Goal: Task Accomplishment & Management: Use online tool/utility

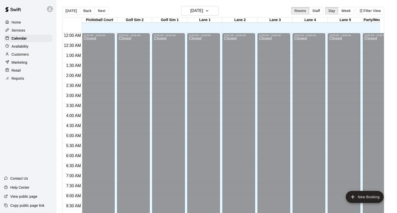
scroll to position [227, 0]
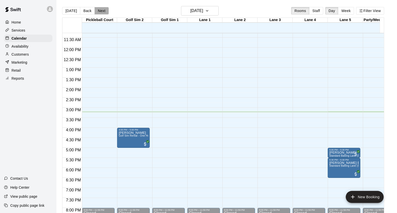
click at [106, 9] on button "Next" at bounding box center [102, 11] width 14 height 8
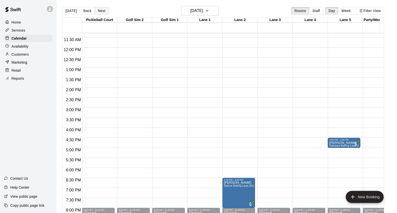
click at [106, 9] on button "Next" at bounding box center [102, 11] width 14 height 8
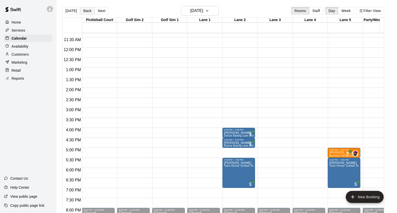
click at [81, 11] on button "Back" at bounding box center [87, 11] width 15 height 8
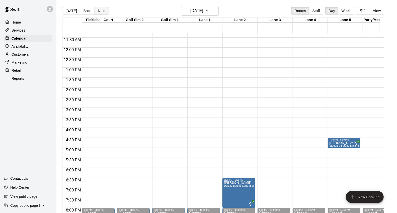
click at [102, 10] on button "Next" at bounding box center [102, 11] width 14 height 8
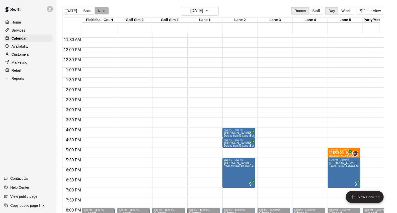
click at [101, 9] on button "Next" at bounding box center [102, 11] width 14 height 8
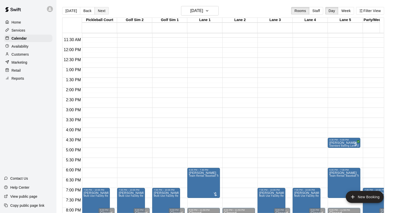
click at [96, 10] on button "Next" at bounding box center [102, 11] width 14 height 8
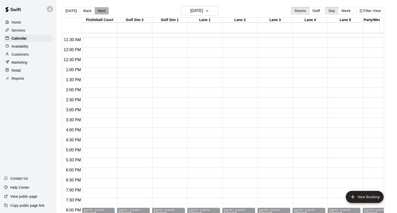
click at [95, 9] on button "Next" at bounding box center [102, 11] width 14 height 8
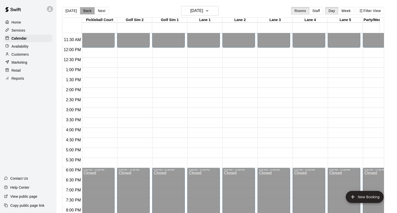
click at [80, 8] on button "Back" at bounding box center [87, 11] width 15 height 8
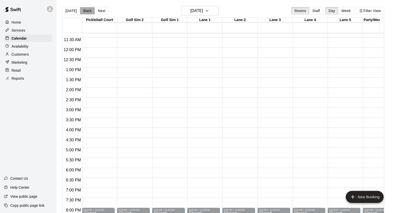
click at [80, 8] on button "Back" at bounding box center [87, 11] width 15 height 8
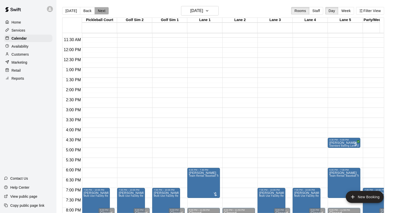
click at [100, 11] on button "Next" at bounding box center [102, 11] width 14 height 8
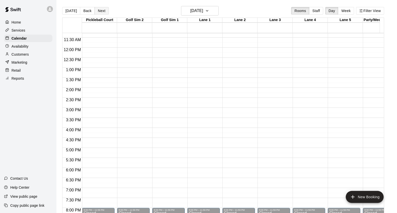
click at [100, 11] on button "Next" at bounding box center [102, 11] width 14 height 8
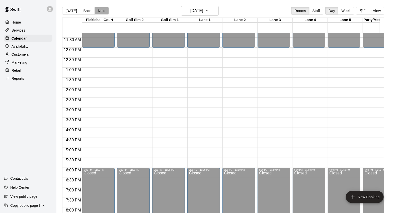
click at [101, 12] on button "Next" at bounding box center [102, 11] width 14 height 8
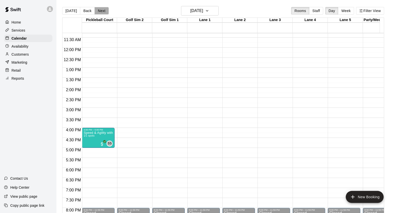
click at [101, 11] on button "Next" at bounding box center [102, 11] width 14 height 8
click at [97, 10] on button "Next" at bounding box center [102, 11] width 14 height 8
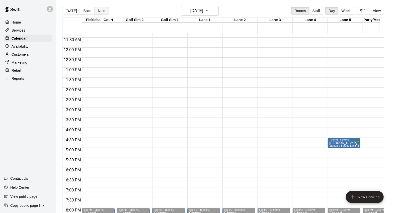
click at [103, 11] on button "Next" at bounding box center [102, 11] width 14 height 8
click at [102, 13] on button "Next" at bounding box center [102, 11] width 14 height 8
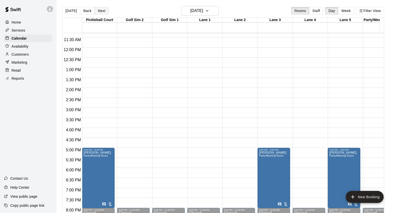
click at [103, 12] on button "Next" at bounding box center [102, 11] width 14 height 8
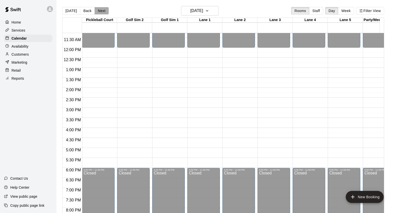
click at [101, 11] on button "Next" at bounding box center [102, 11] width 14 height 8
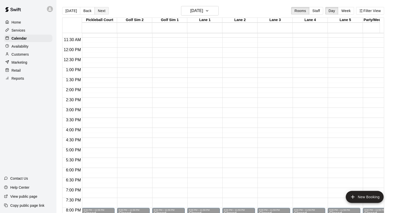
click at [102, 12] on button "Next" at bounding box center [102, 11] width 14 height 8
click at [102, 13] on button "Next" at bounding box center [102, 11] width 14 height 8
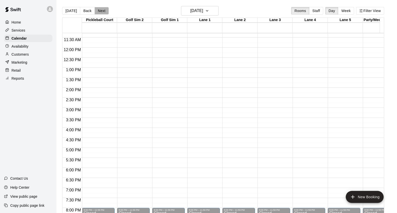
click at [102, 13] on button "Next" at bounding box center [102, 11] width 14 height 8
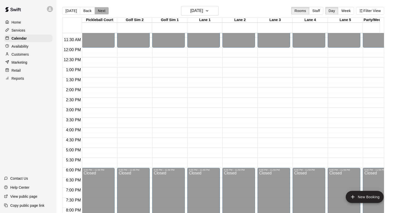
click at [102, 13] on button "Next" at bounding box center [102, 11] width 14 height 8
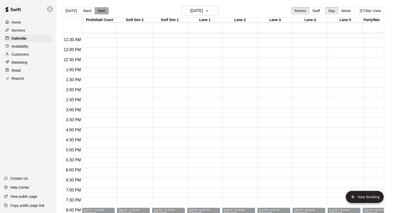
click at [105, 14] on button "Next" at bounding box center [102, 11] width 14 height 8
click at [73, 13] on button "[DATE]" at bounding box center [71, 11] width 18 height 8
